Goal: Task Accomplishment & Management: Complete application form

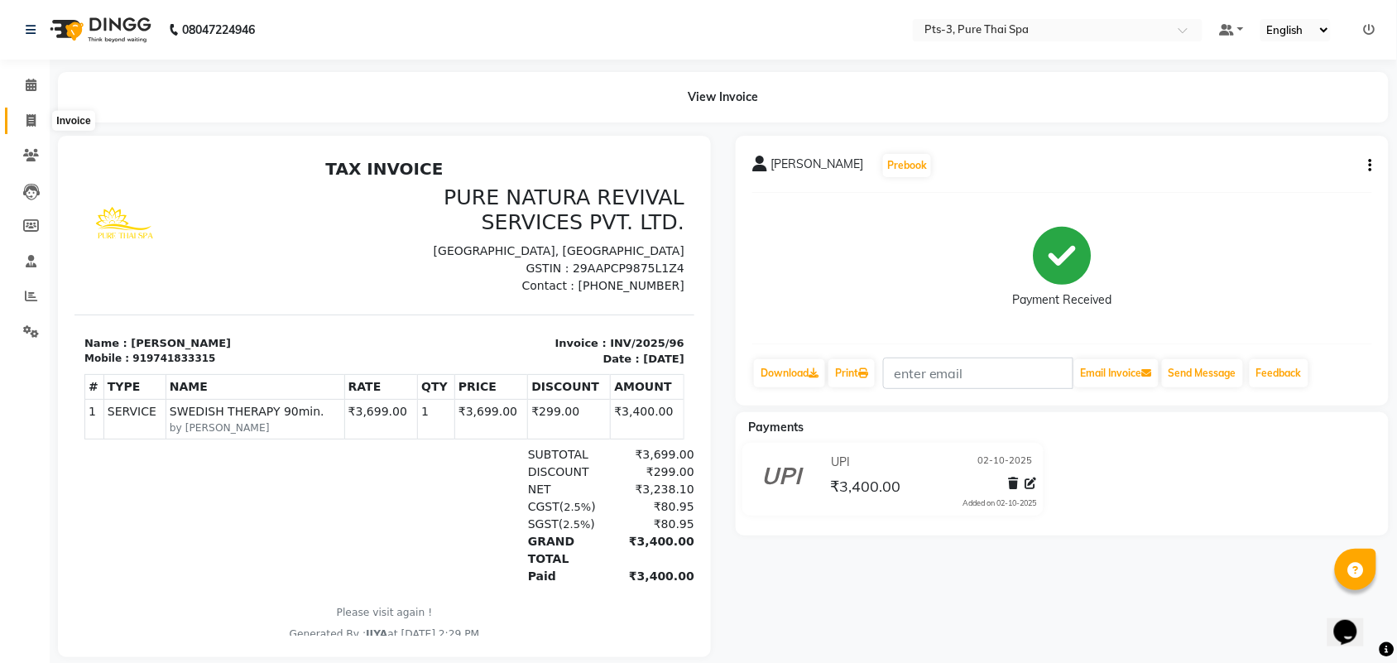
click at [30, 118] on icon at bounding box center [30, 120] width 9 height 12
select select "service"
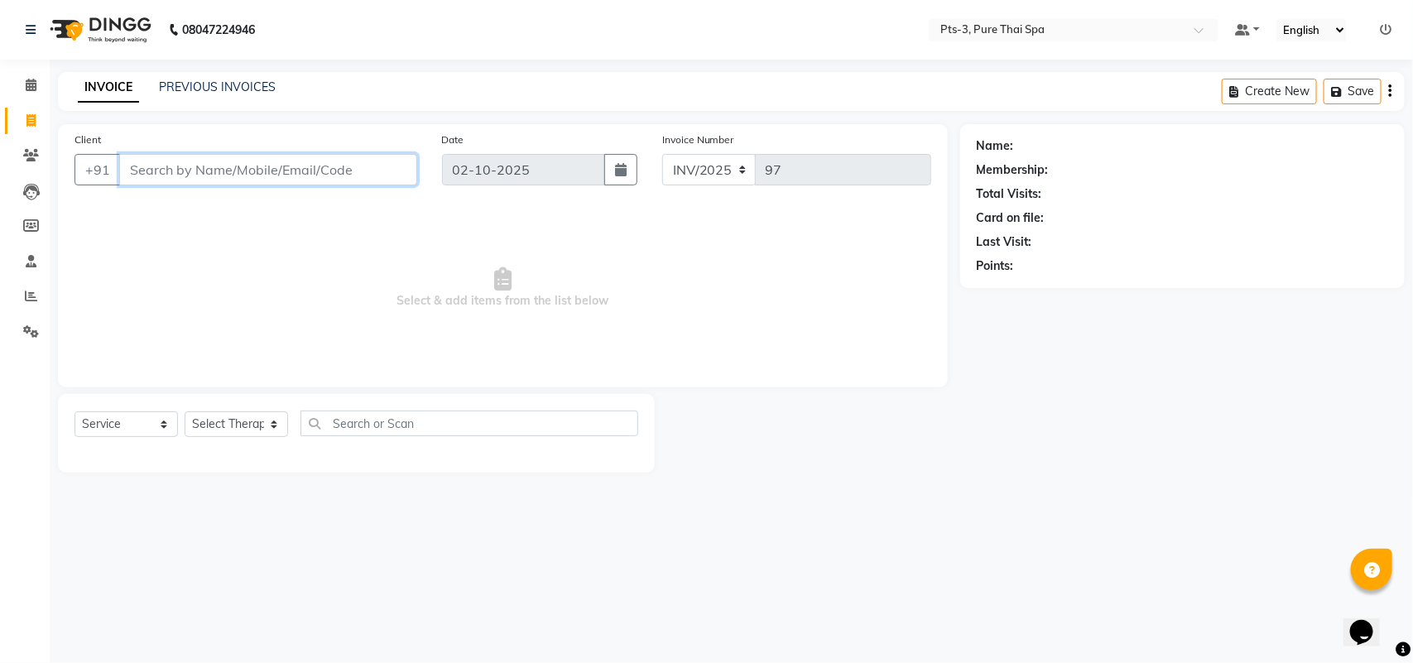
paste input "919108929108"
type input "919108929108"
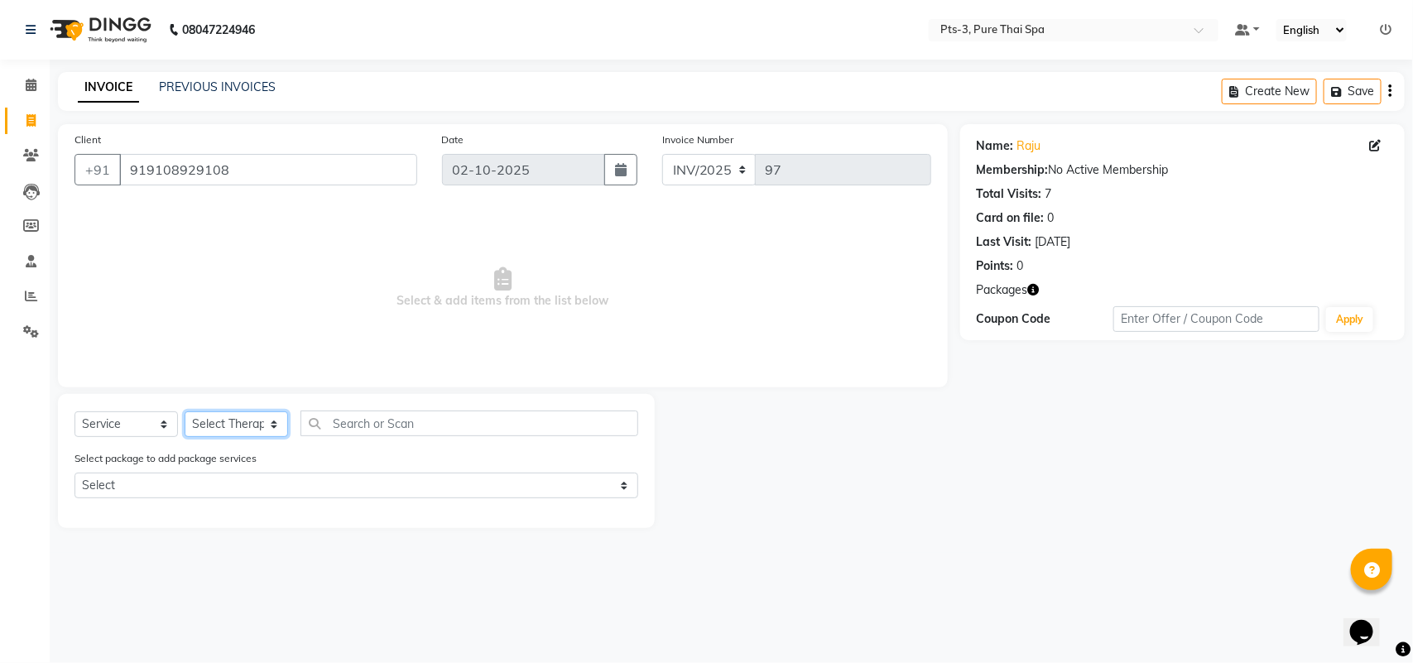
click at [209, 420] on select "Select Therapist [PERSON_NAME] AMMI ANYONE [PERSON_NAME] [PERSON_NAME] [PERSON_…" at bounding box center [236, 424] width 103 height 26
select select "75484"
click at [185, 411] on select "Select Therapist [PERSON_NAME] AMMI ANYONE [PERSON_NAME] [PERSON_NAME] [PERSON_…" at bounding box center [236, 424] width 103 height 26
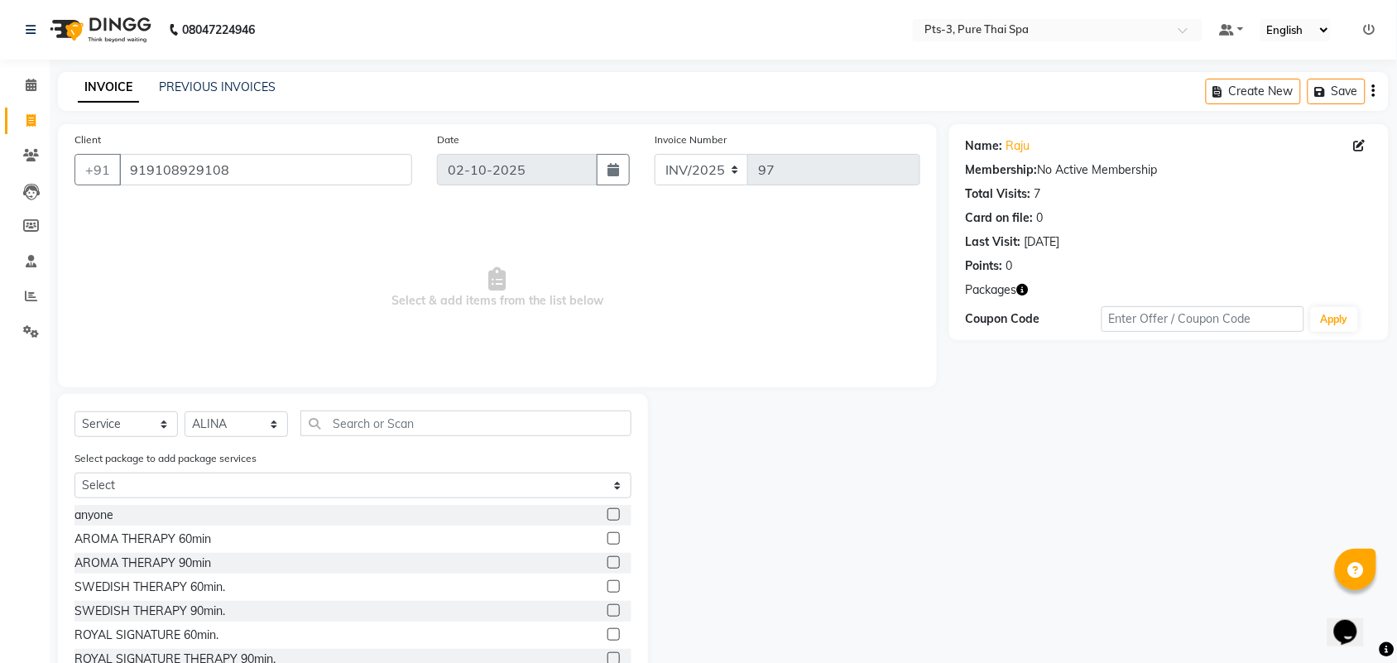
drag, startPoint x: 600, startPoint y: 583, endPoint x: 753, endPoint y: 540, distance: 159.0
click at [602, 569] on div "anyone AROMA THERAPY 60min AROMA THERAPY 90min SWEDISH THERAPY 60min. SWEDISH T…" at bounding box center [352, 588] width 557 height 166
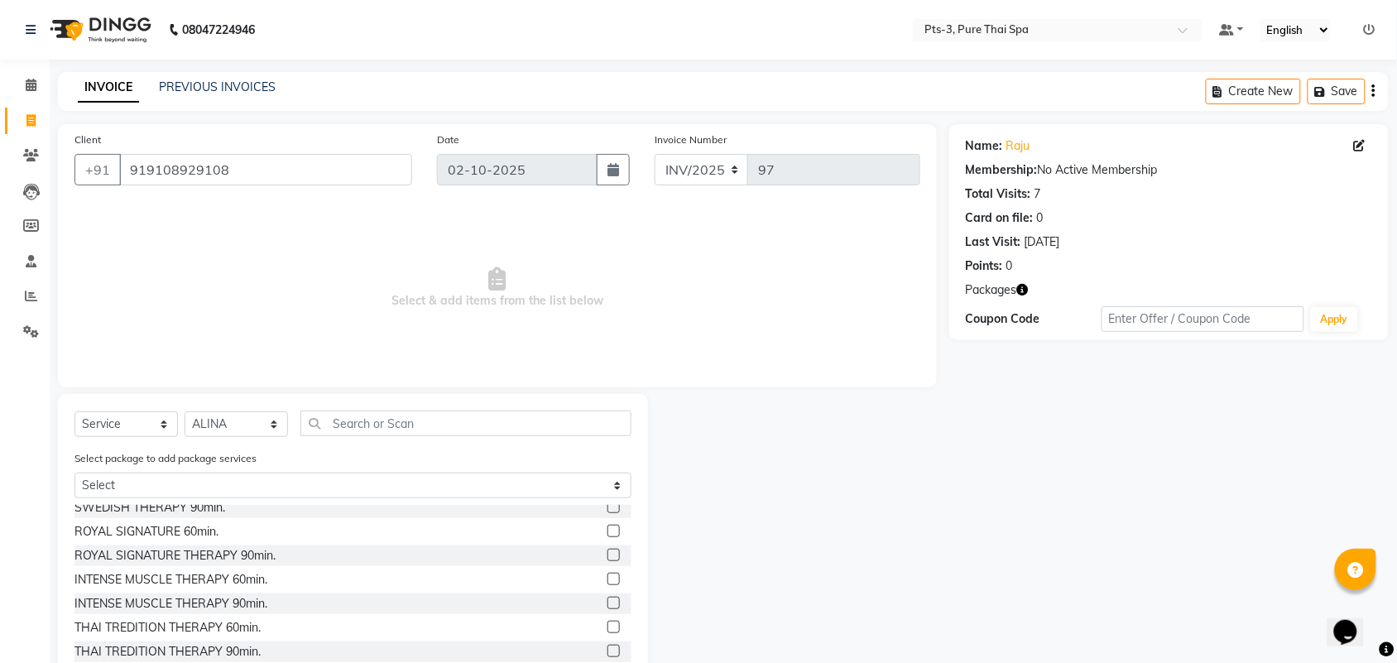
click at [607, 577] on label at bounding box center [613, 579] width 12 height 12
click at [607, 577] on input "checkbox" at bounding box center [612, 579] width 11 height 11
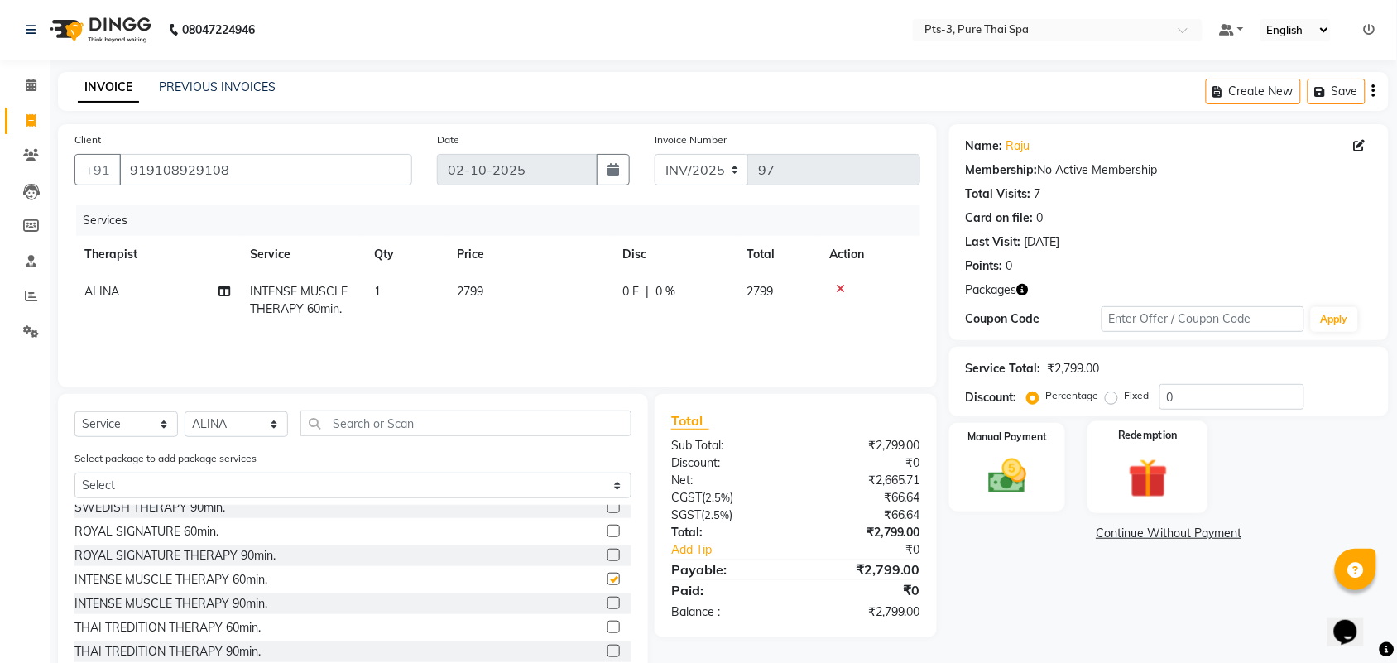
checkbox input "false"
click at [1130, 472] on img at bounding box center [1148, 479] width 65 height 50
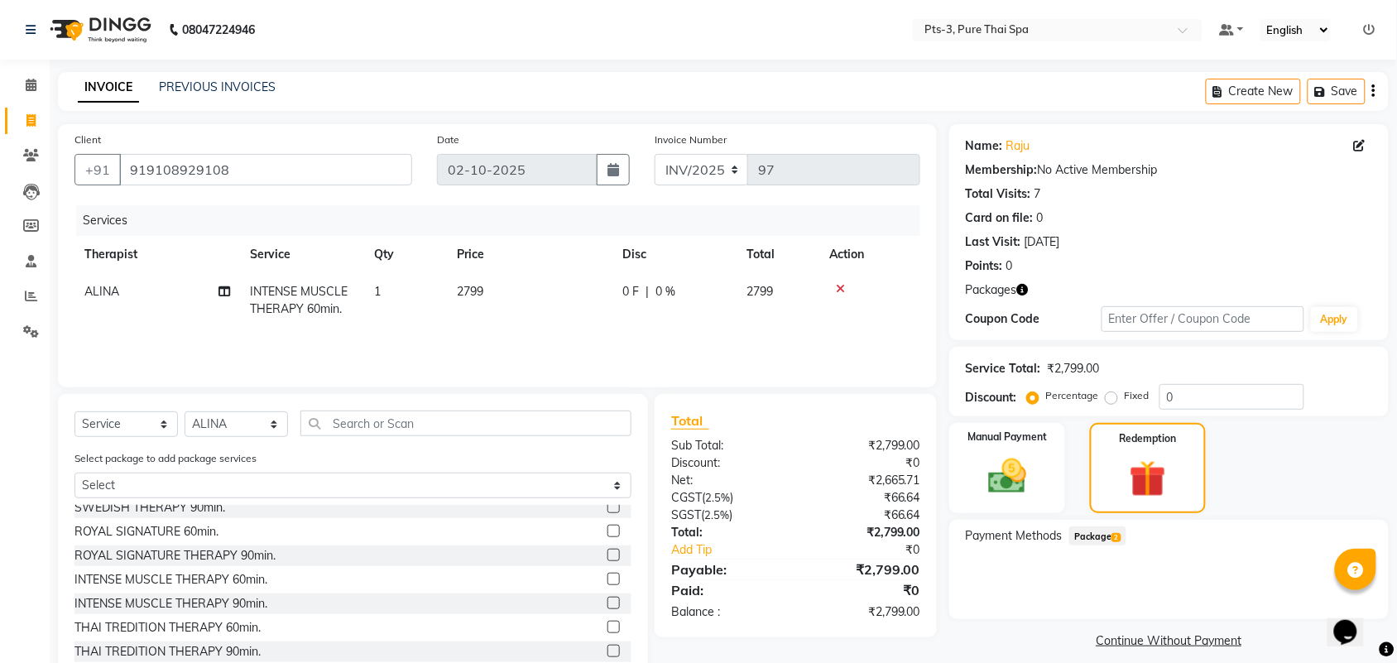
click at [1105, 536] on span "Package 2" at bounding box center [1097, 535] width 57 height 19
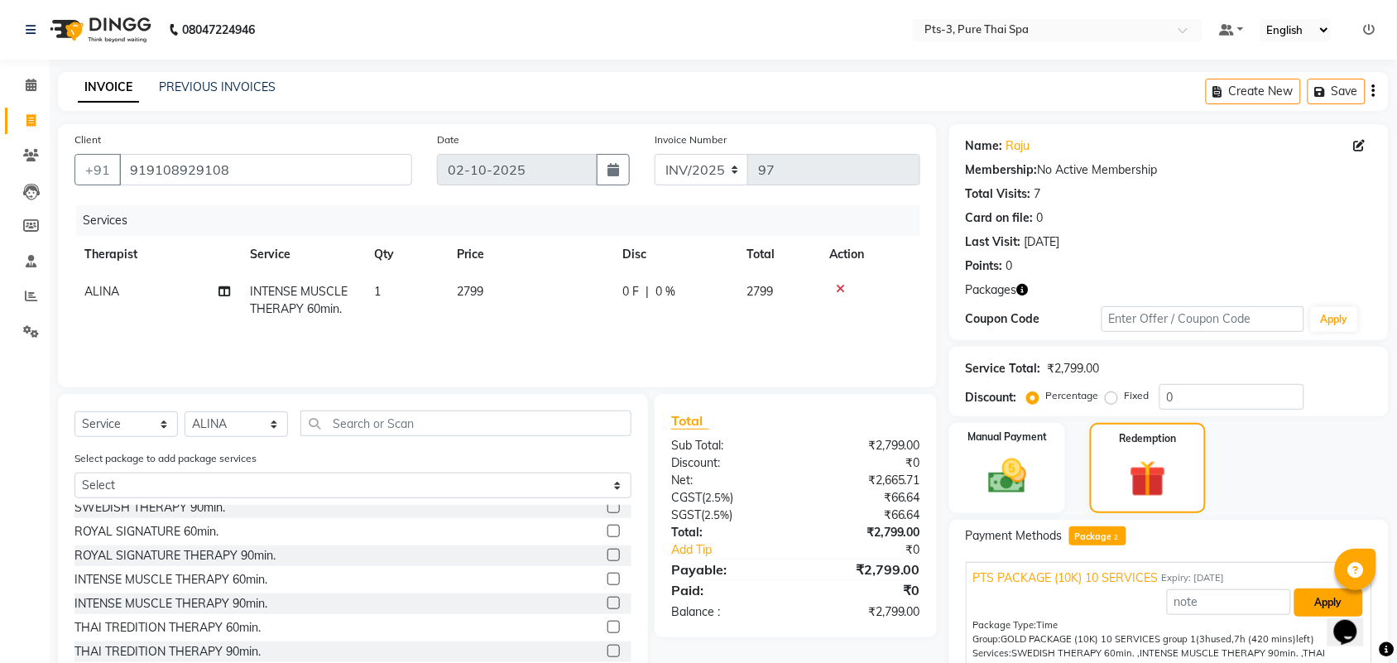
click at [1294, 597] on button "Apply" at bounding box center [1328, 602] width 69 height 28
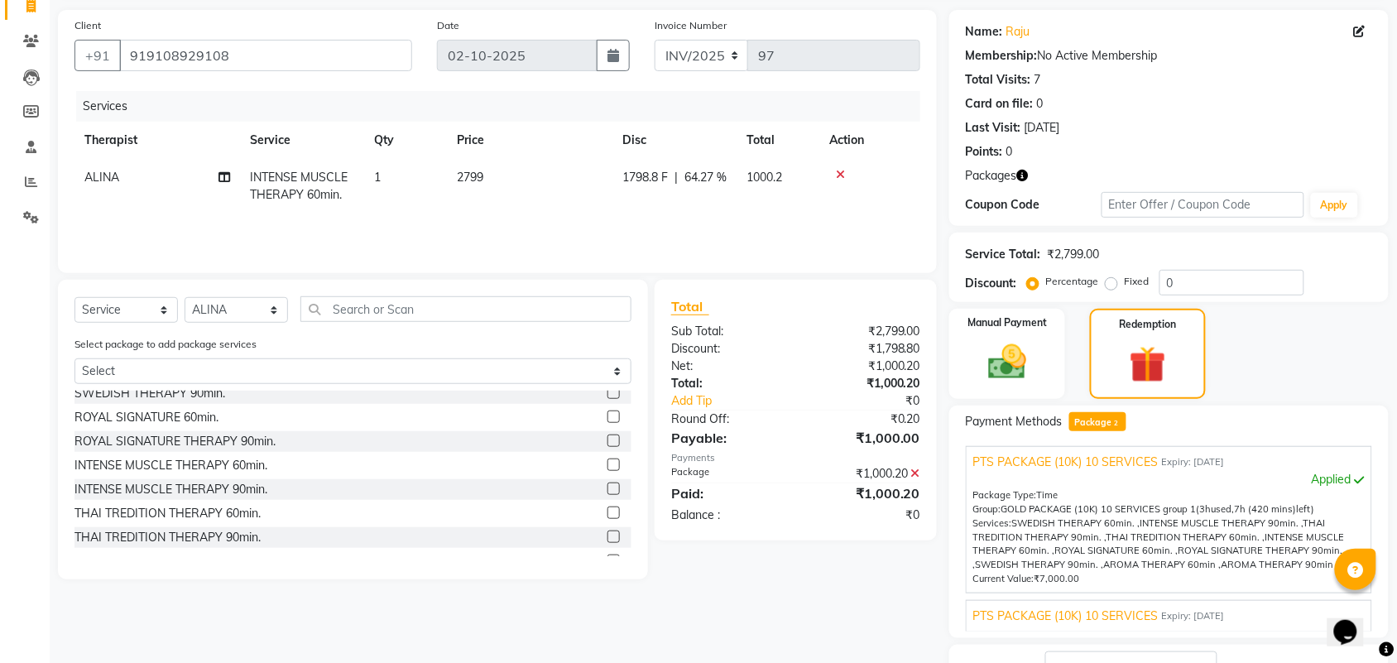
scroll to position [242, 0]
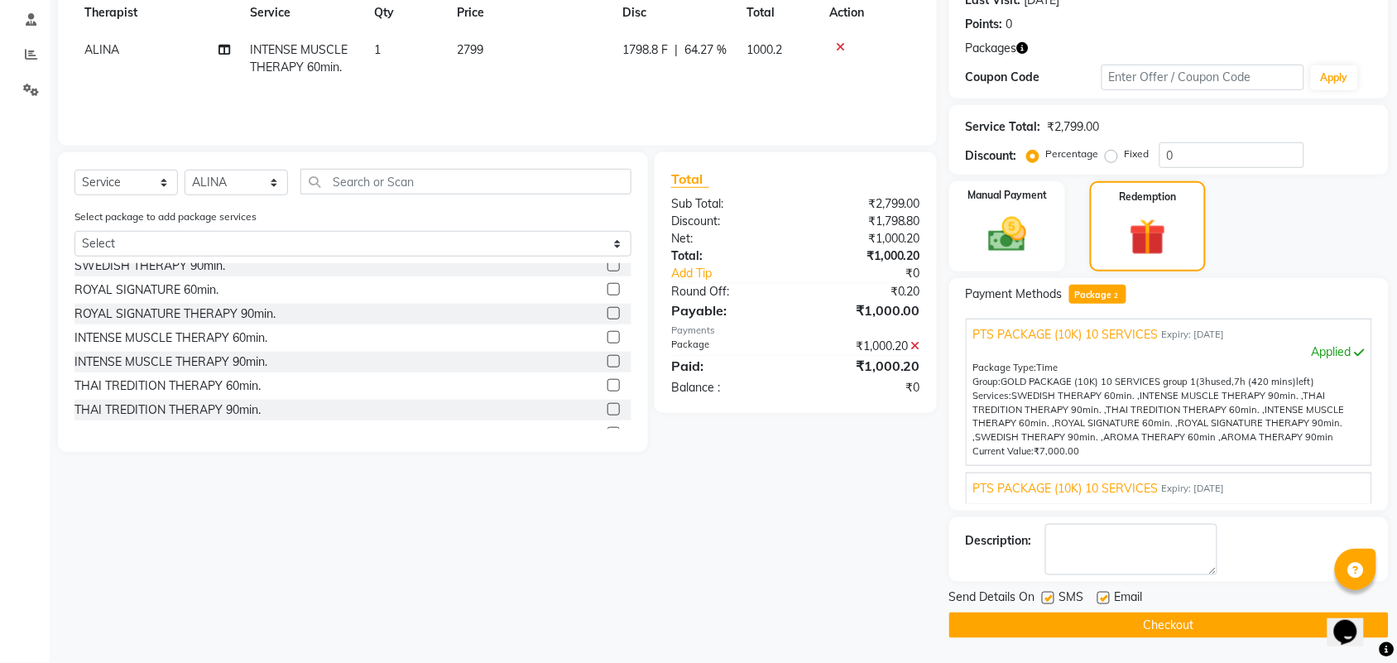
click at [1159, 484] on div "PTS PACKAGE (10K) 10 SERVICES Expiry: [DATE]" at bounding box center [1168, 488] width 391 height 17
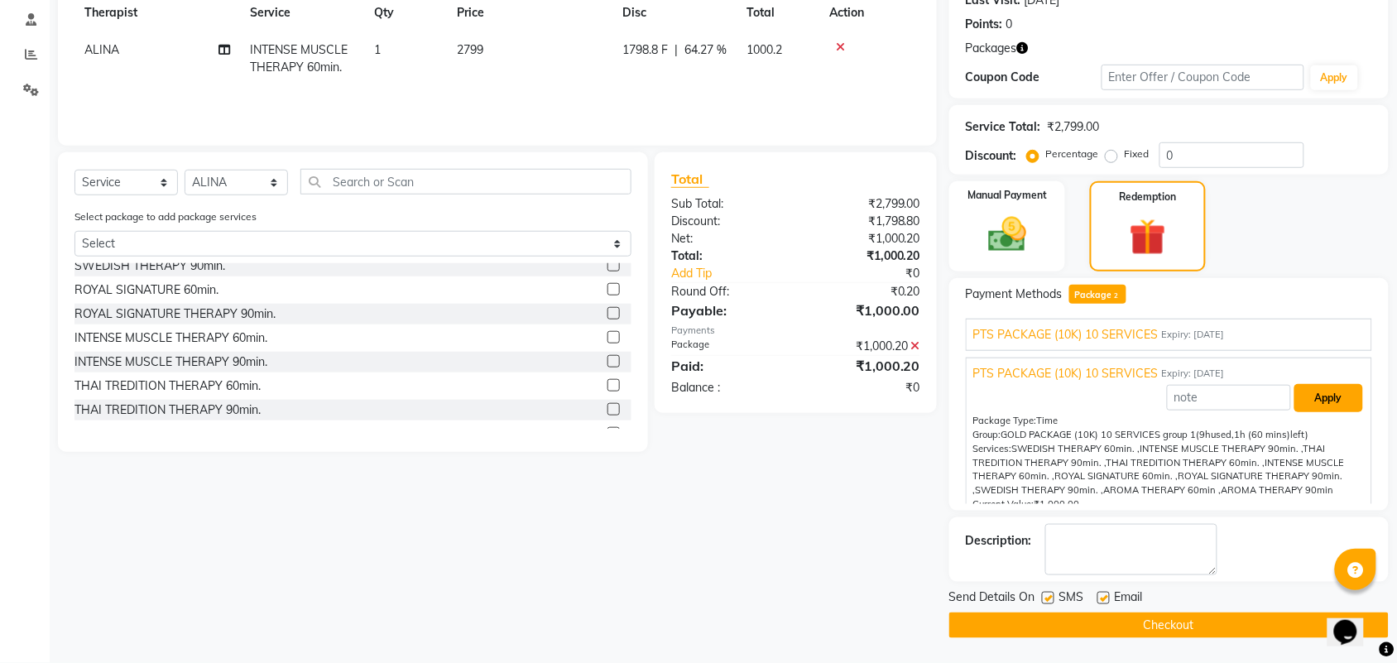
click at [1316, 387] on button "Apply" at bounding box center [1328, 398] width 69 height 28
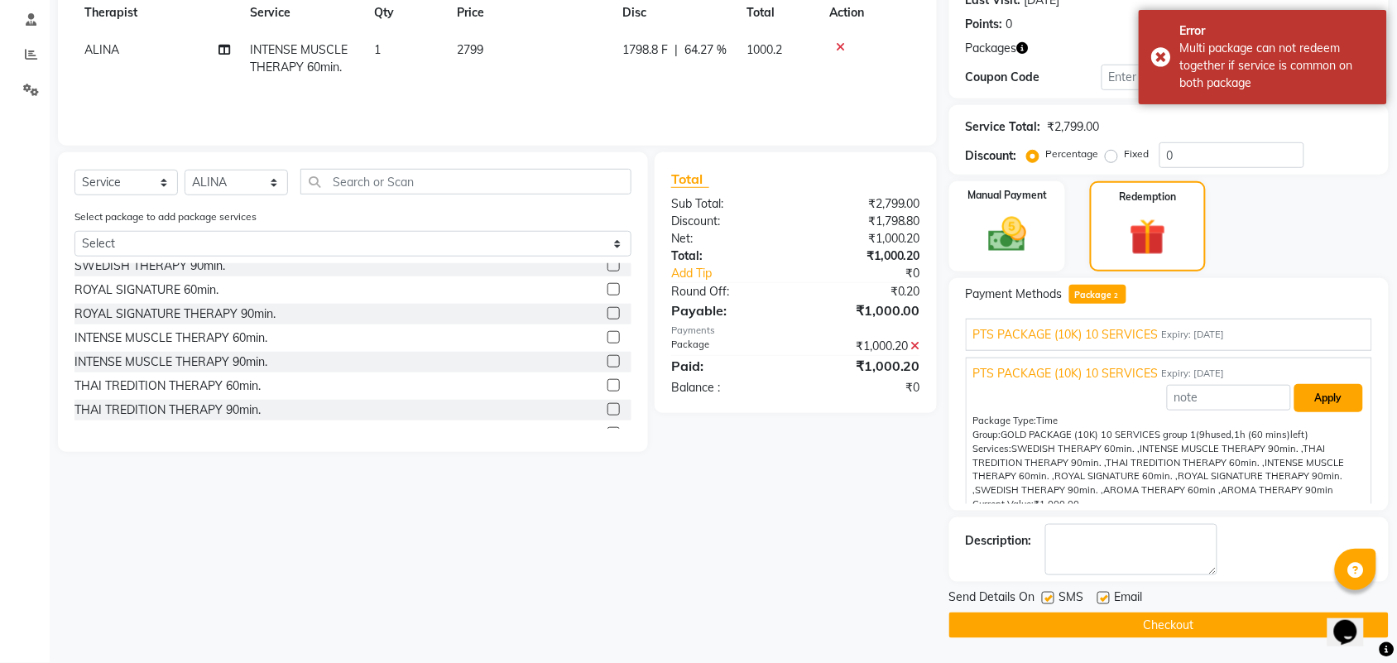
scroll to position [0, 0]
click at [1271, 345] on div "PTS PACKAGE (10K) 10 SERVICES Expiry: [DATE] Applied Package Type: Time Group: …" at bounding box center [1169, 336] width 406 height 32
click at [1271, 329] on div "PTS PACKAGE (10K) 10 SERVICES Expiry: [DATE]" at bounding box center [1168, 336] width 391 height 17
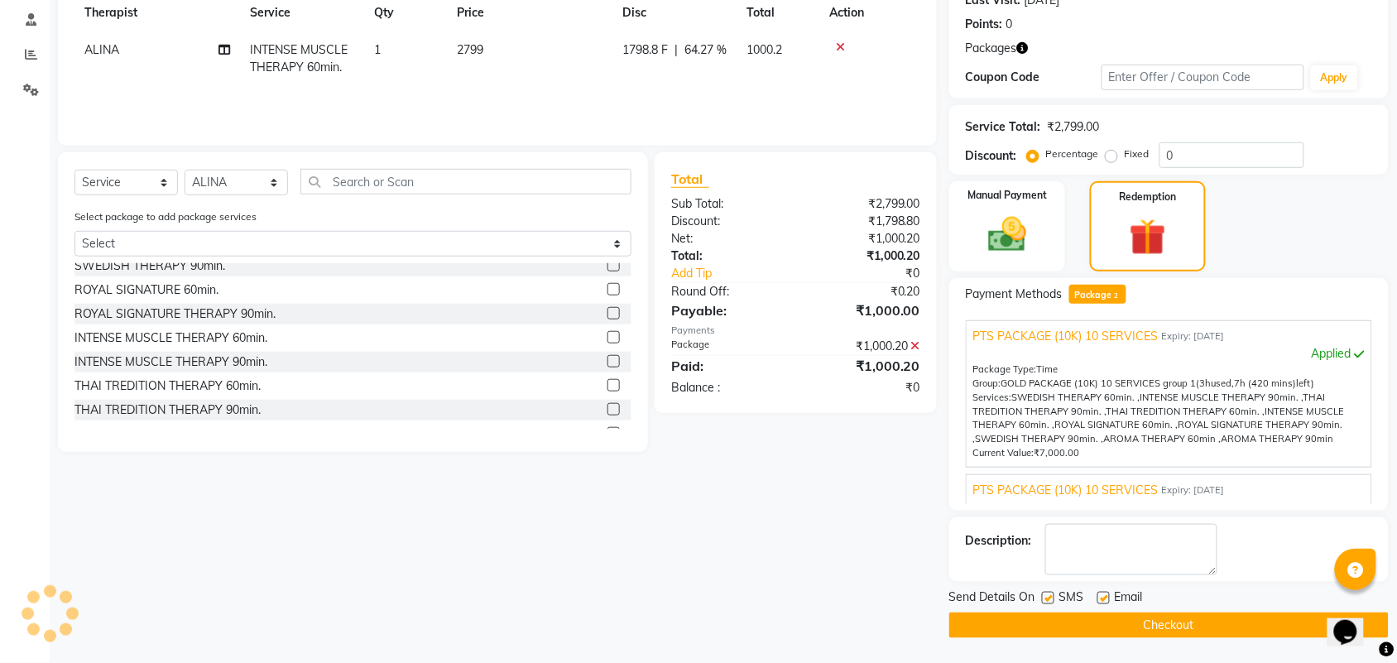
click at [1048, 593] on label at bounding box center [1048, 598] width 12 height 12
click at [1048, 593] on input "checkbox" at bounding box center [1047, 598] width 11 height 11
checkbox input "false"
click at [1102, 600] on label at bounding box center [1103, 598] width 12 height 12
click at [1102, 600] on input "checkbox" at bounding box center [1102, 598] width 11 height 11
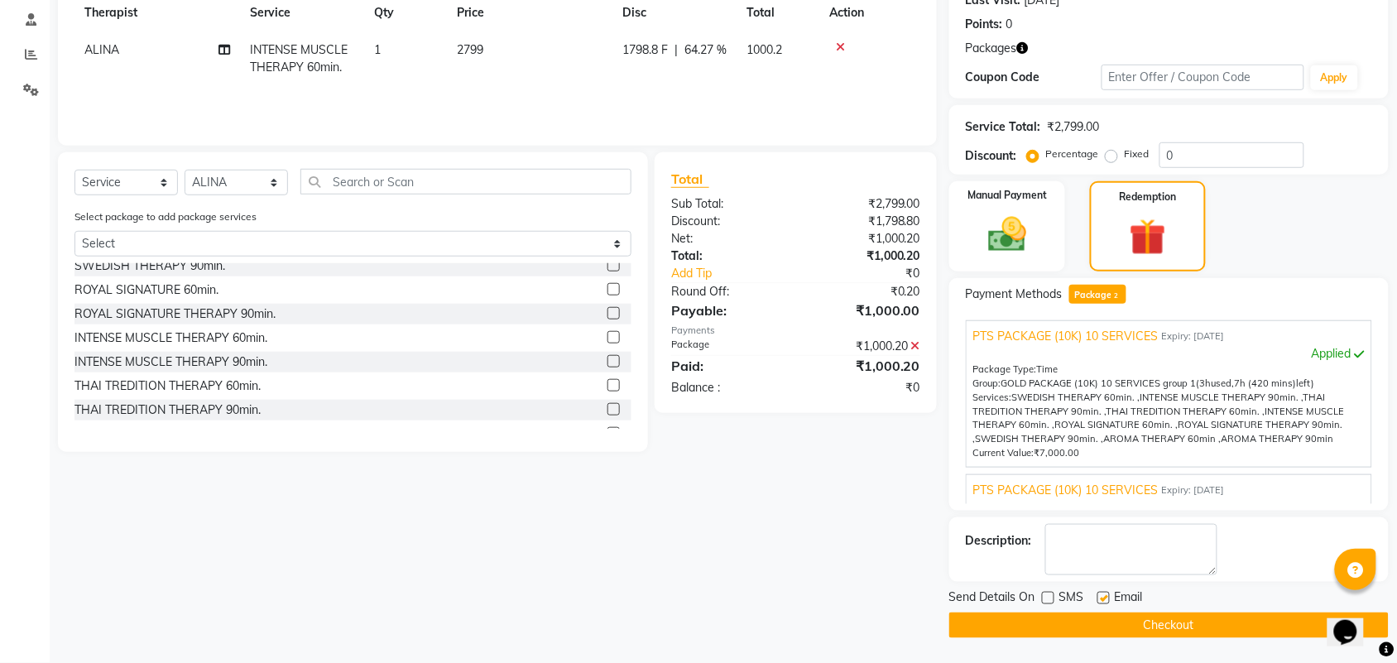
checkbox input "false"
click at [1126, 547] on textarea at bounding box center [1131, 549] width 172 height 51
click at [1087, 547] on textarea at bounding box center [1131, 549] width 172 height 51
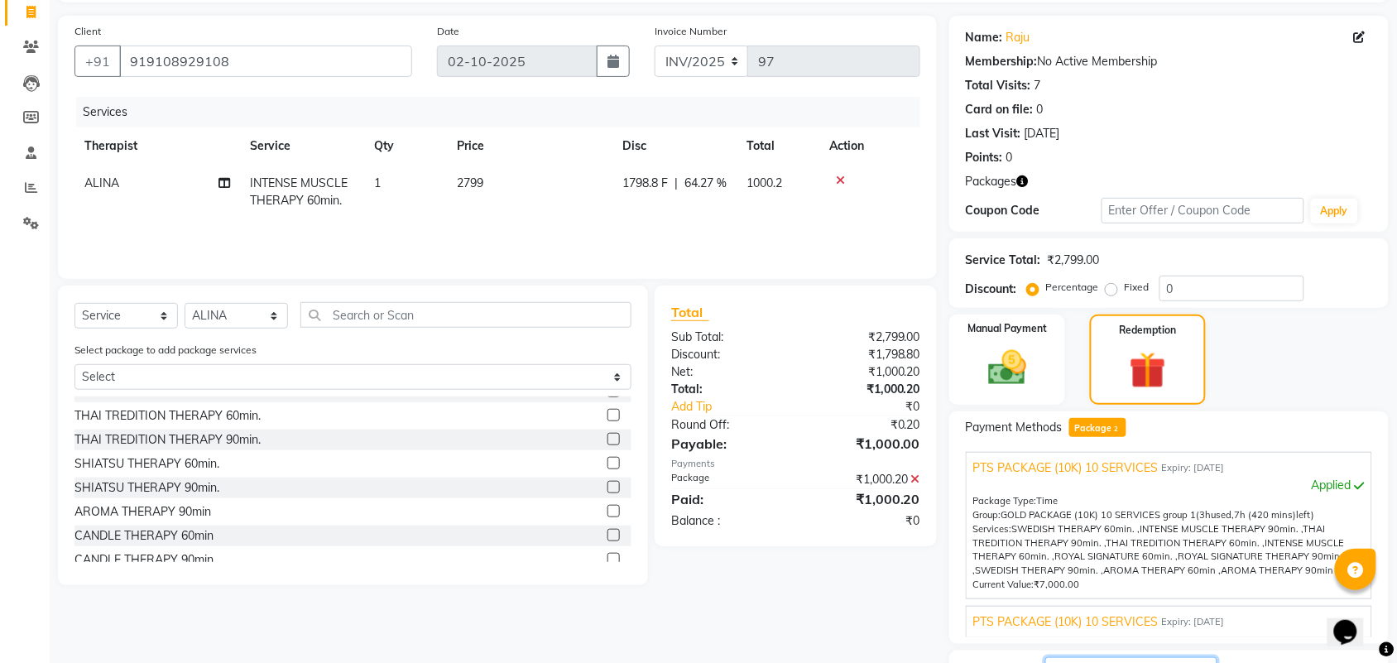
scroll to position [242, 0]
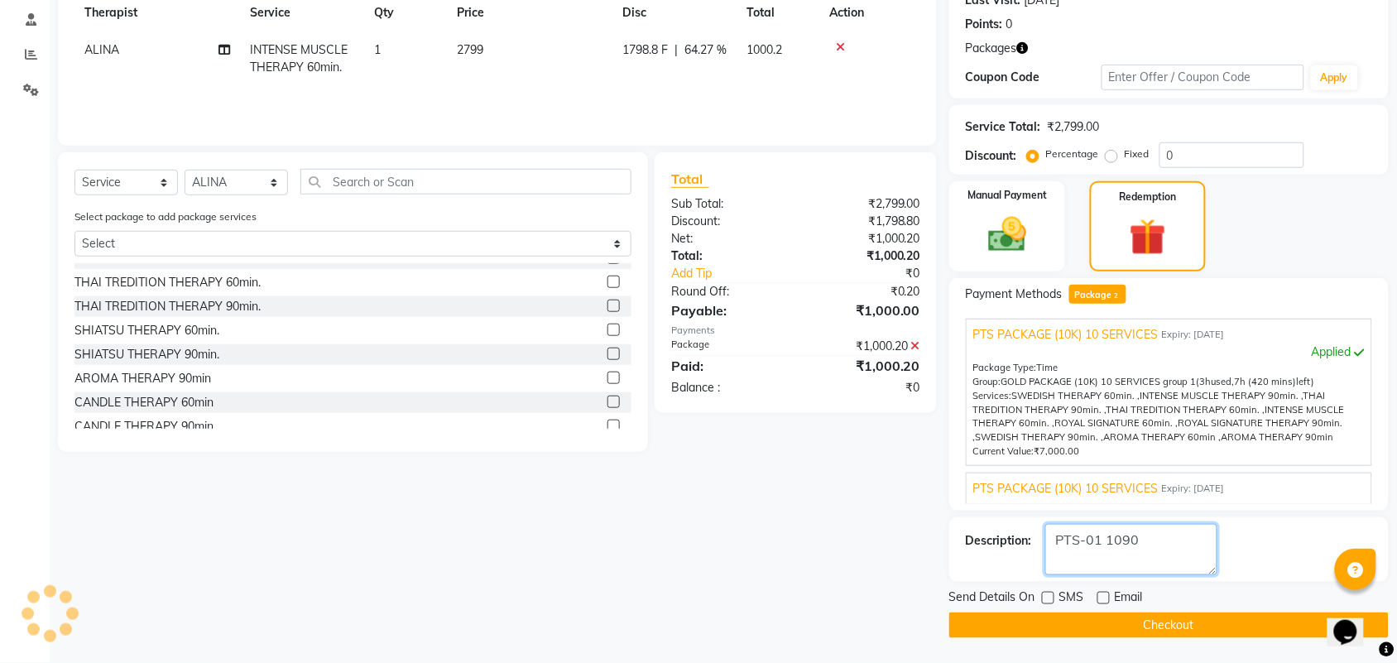
click at [1152, 540] on textarea at bounding box center [1131, 549] width 172 height 51
type textarea "PTS-01 1090"
click at [1273, 487] on div "PTS PACKAGE (10K) 10 SERVICES Expiry: [DATE]" at bounding box center [1168, 488] width 391 height 17
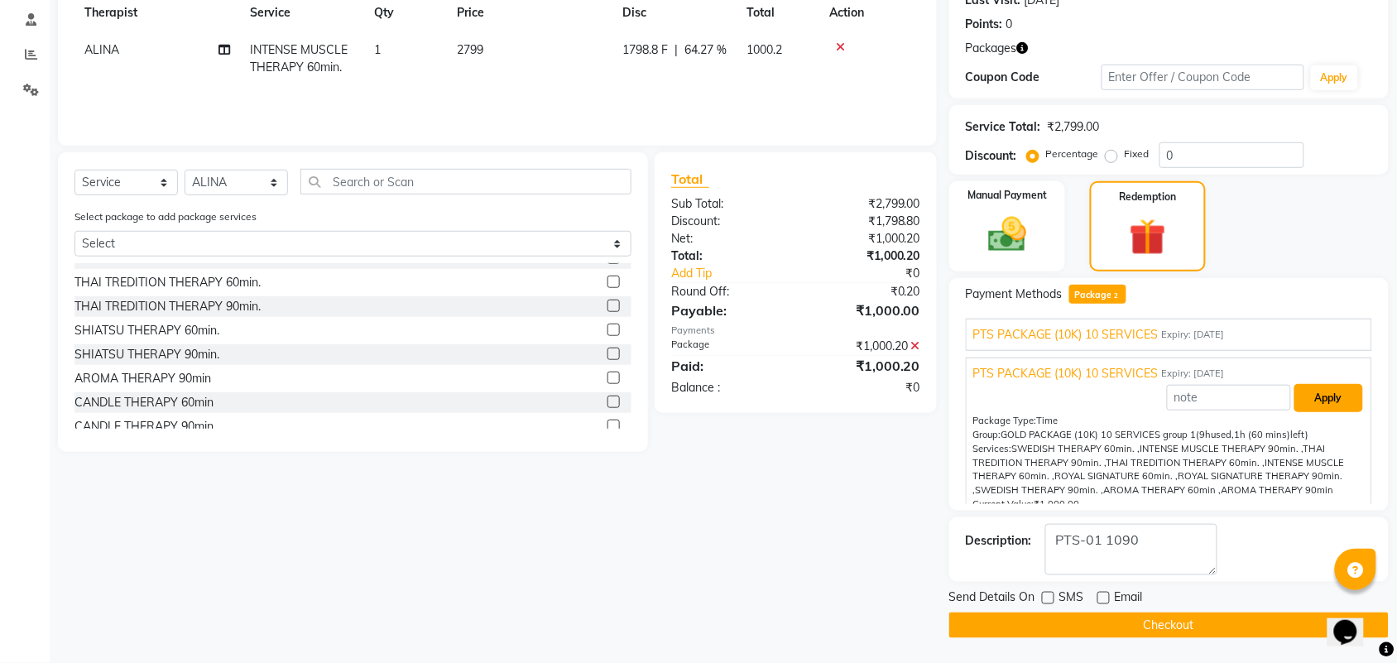
click at [1326, 401] on button "Apply" at bounding box center [1328, 398] width 69 height 28
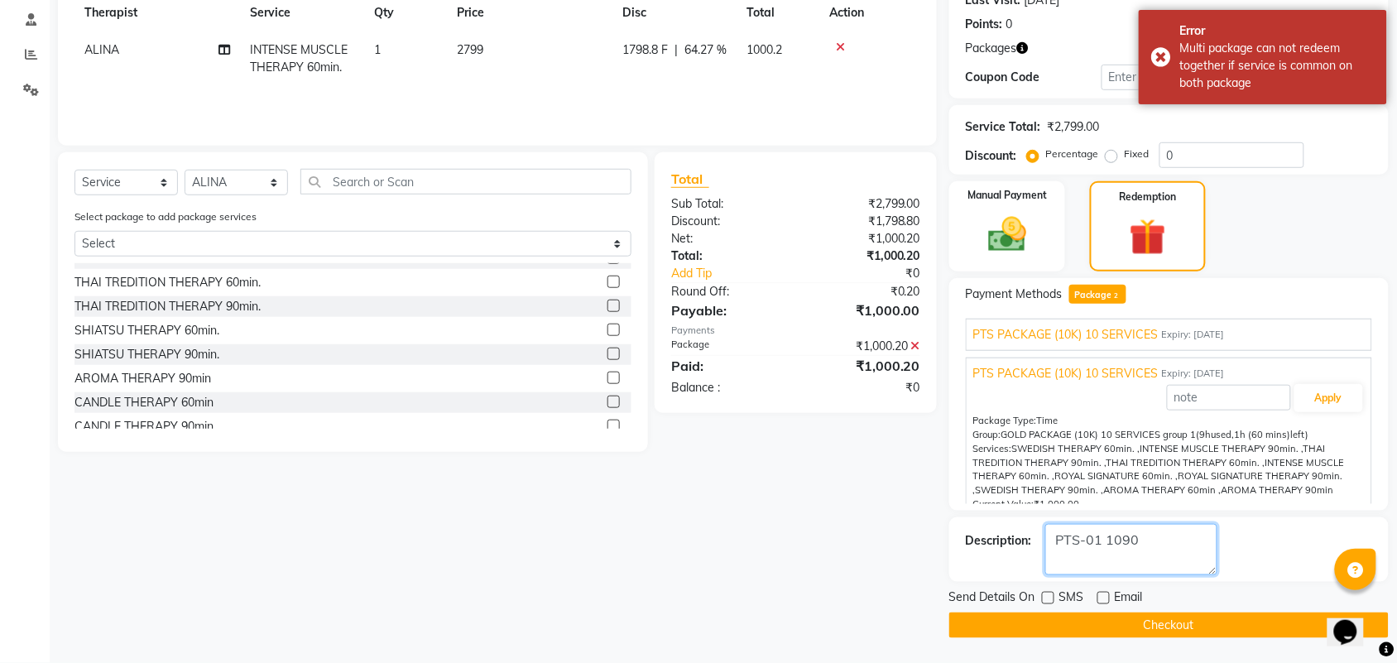
click at [1197, 542] on textarea at bounding box center [1131, 549] width 172 height 51
click at [1123, 621] on button "Checkout" at bounding box center [1168, 625] width 439 height 26
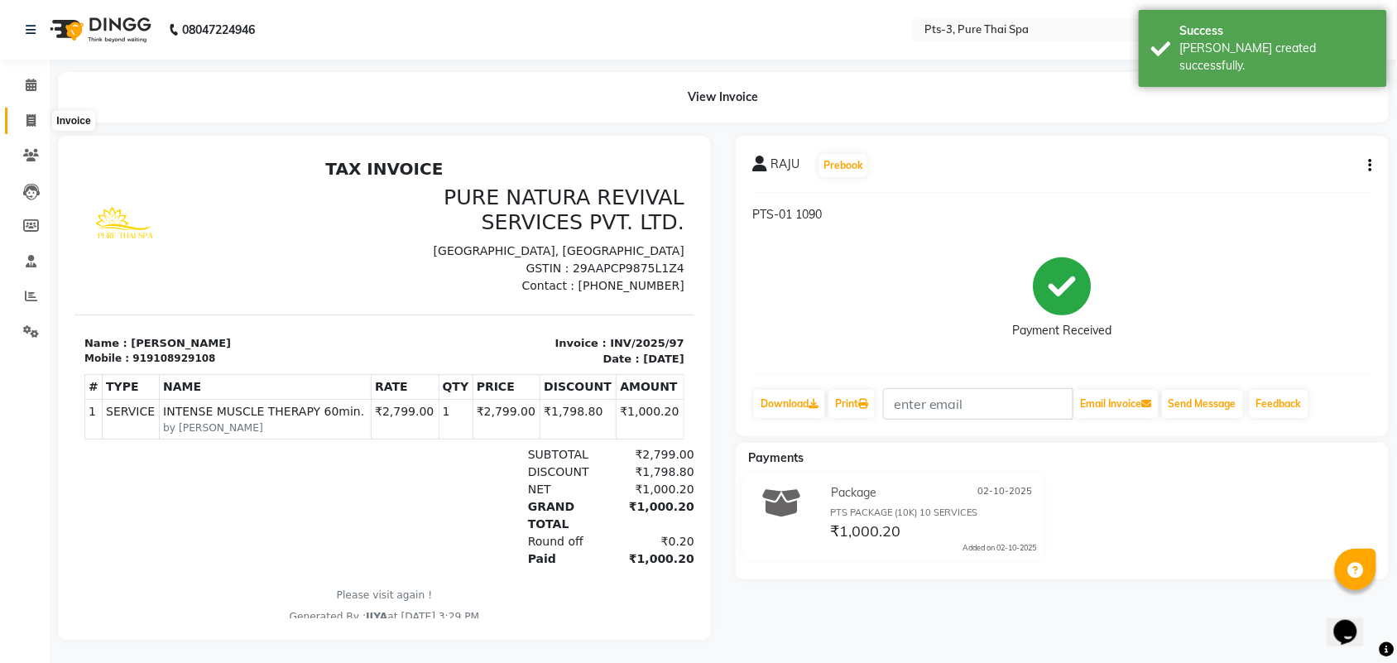
click at [22, 124] on span at bounding box center [31, 121] width 29 height 19
select select "service"
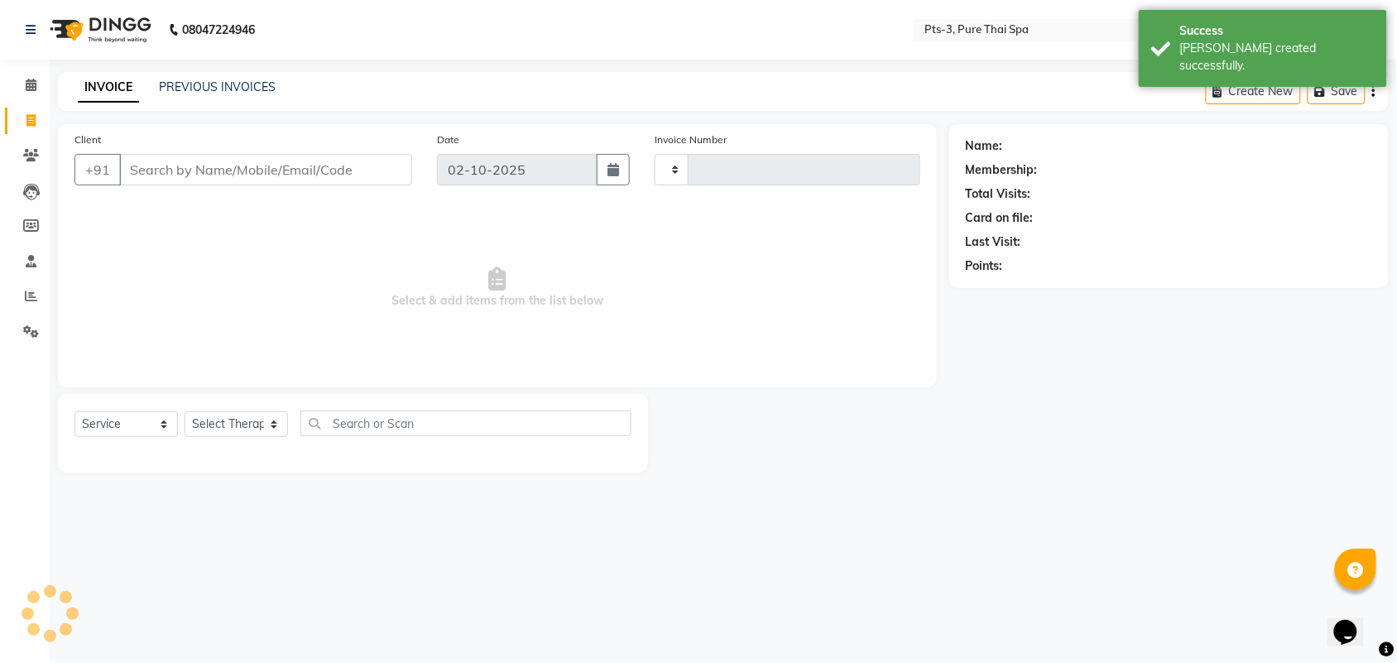
type input "98"
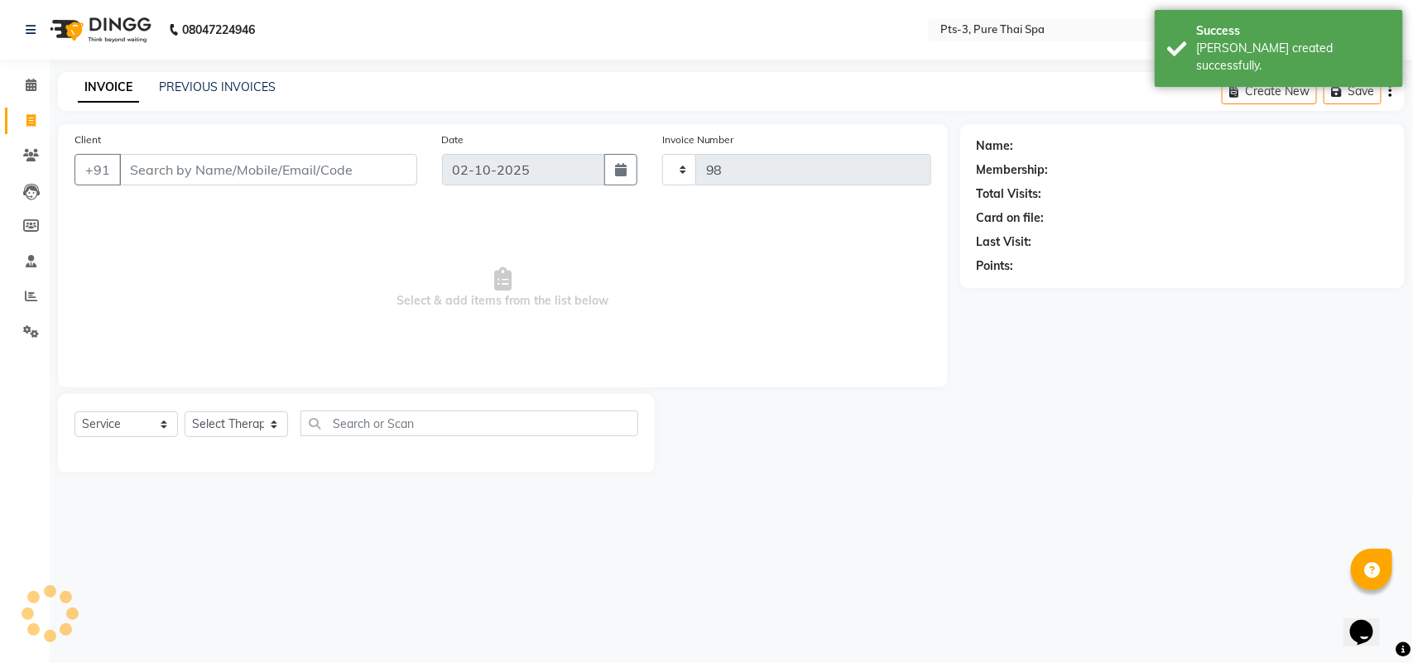
select select "9047"
